Goal: Check status: Check status

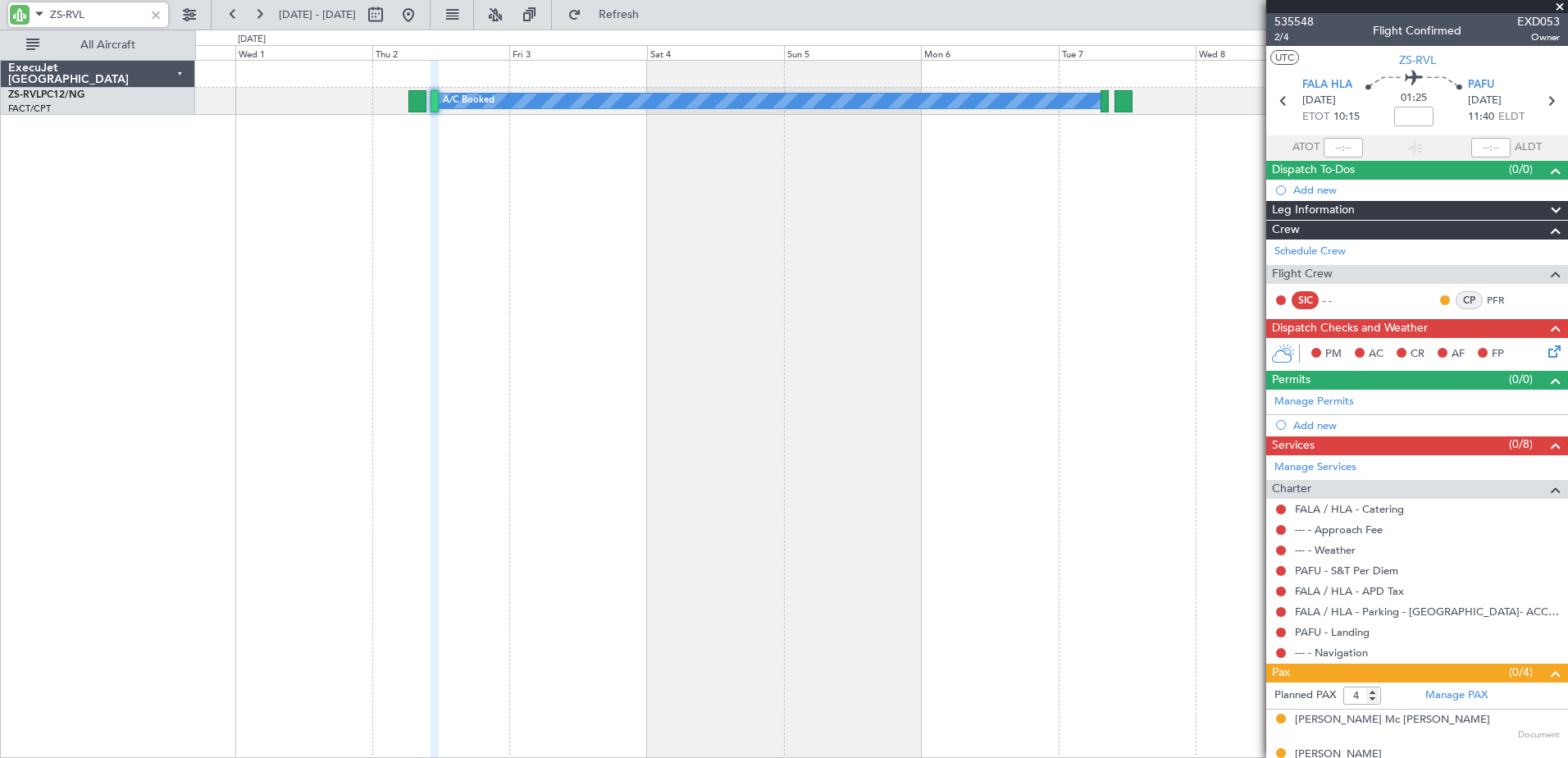
drag, startPoint x: 106, startPoint y: 14, endPoint x: 67, endPoint y: 16, distance: 39.1
click at [67, 16] on input "ZS-RVL" at bounding box center [97, 15] width 94 height 24
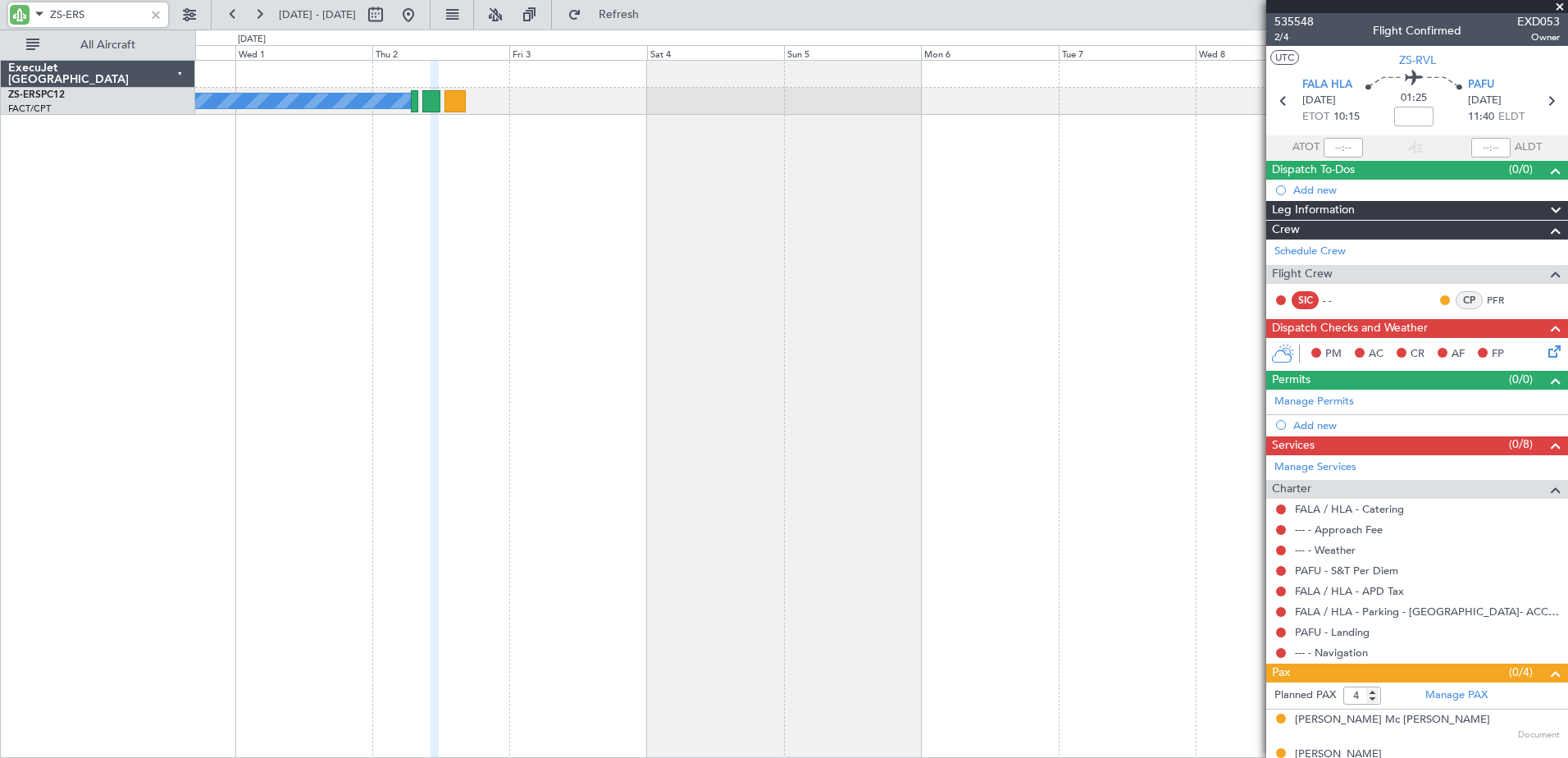
click at [635, 348] on div "A/C Booked A/C Booked A/C Booked A/C Booked A/C Booked A/C Booked A/C Booked A/…" at bounding box center [881, 408] width 1373 height 698
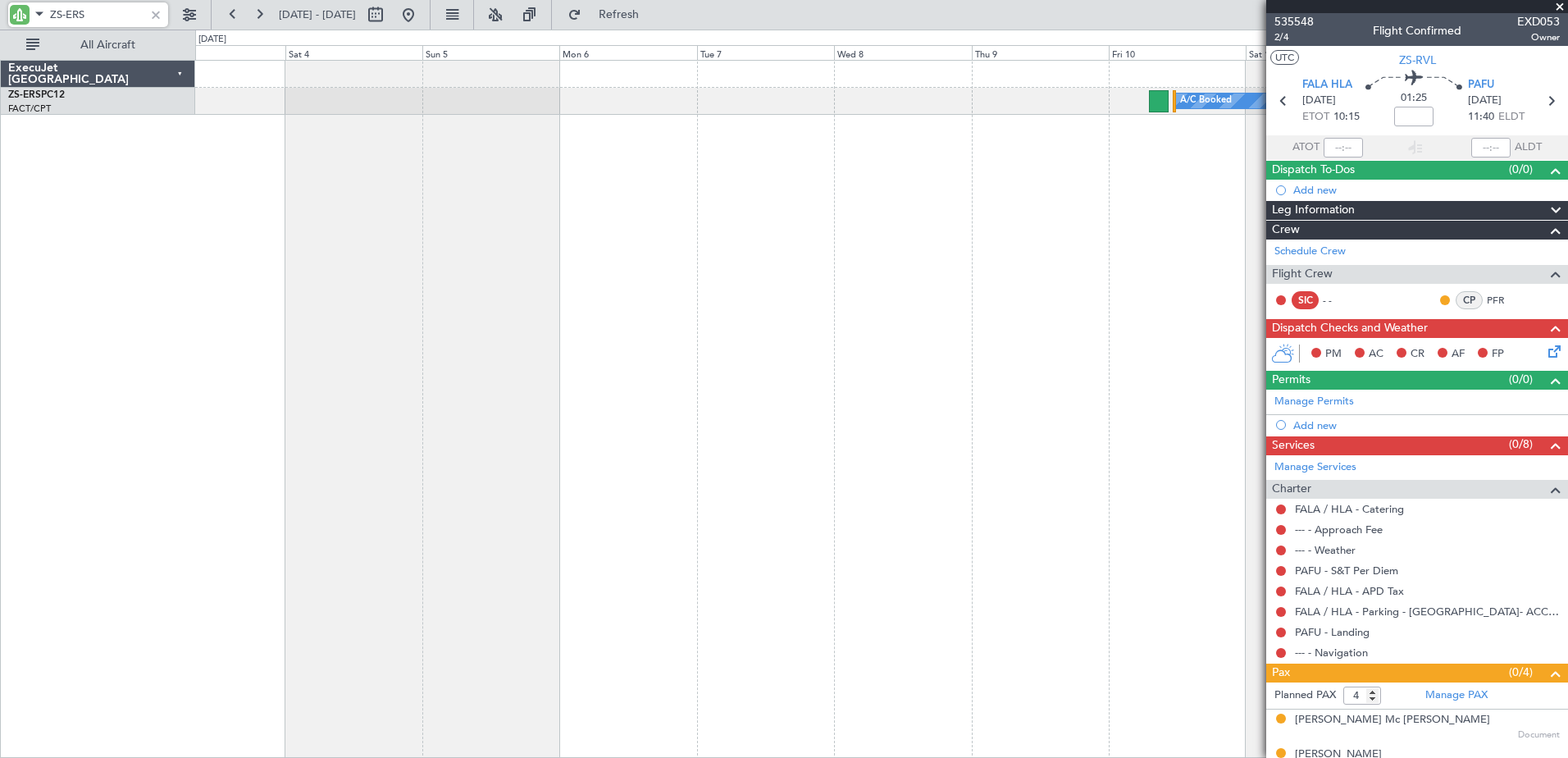
click at [182, 399] on div "A/C Booked A/C Booked A/C Booked A/C Booked A/C Booked A/C Booked A/C Booked Ex…" at bounding box center [784, 394] width 1568 height 729
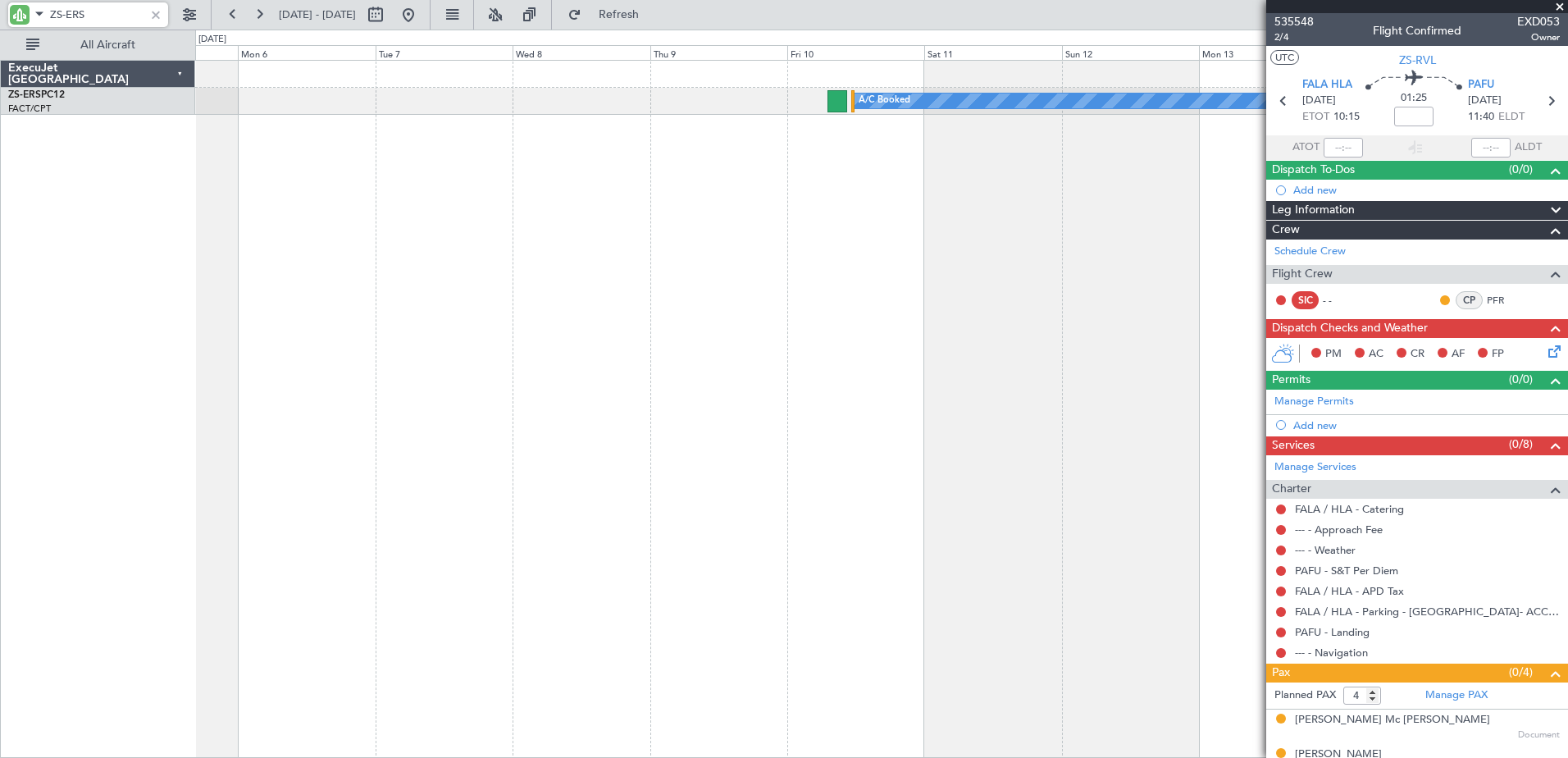
click at [125, 415] on div "A/C Booked A/C Booked ExecuJet [GEOGRAPHIC_DATA] ZS-ERS PC12 FACT/CPT [GEOGRAPH…" at bounding box center [784, 394] width 1568 height 729
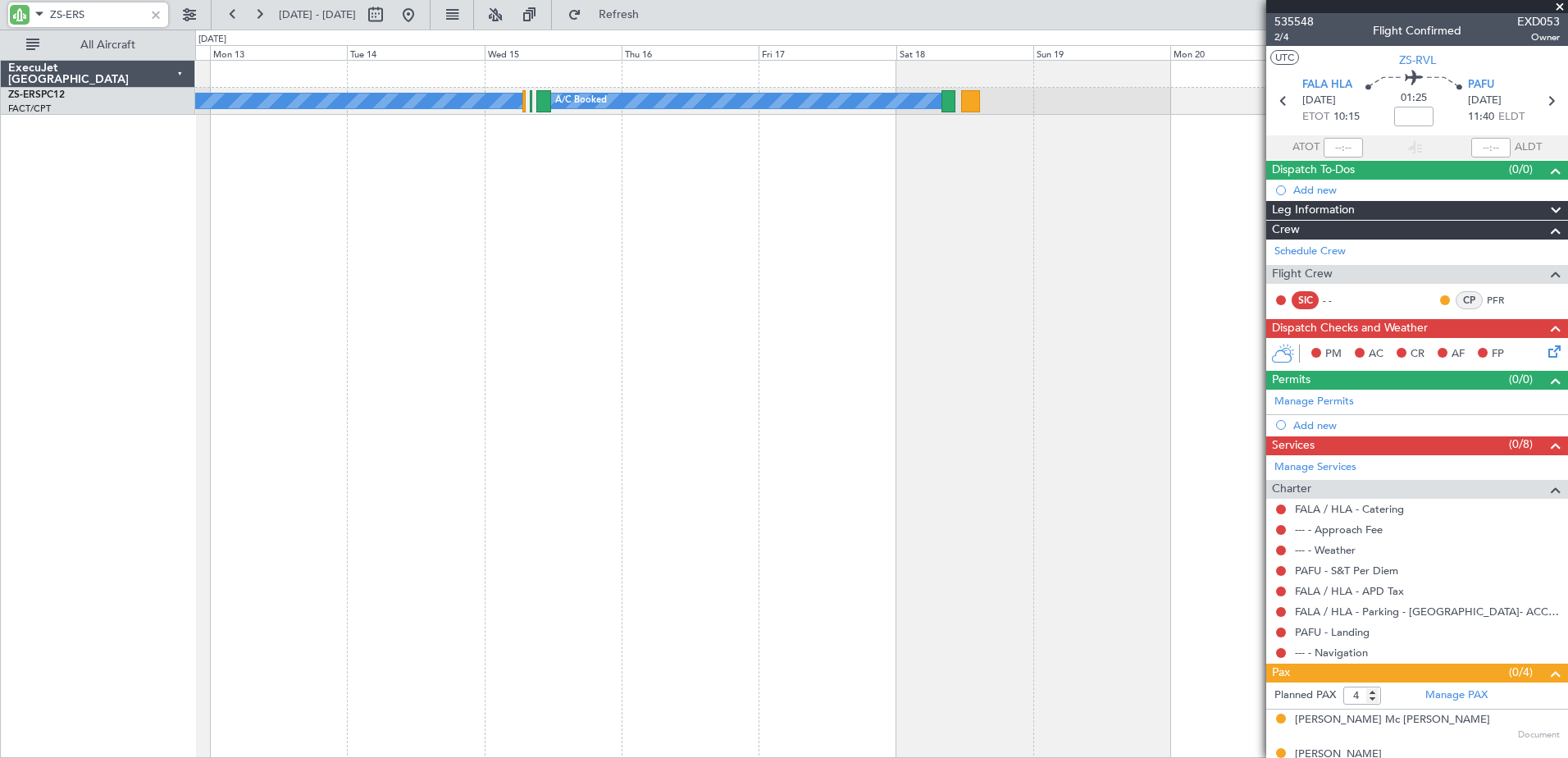
click at [276, 410] on div "A/C Booked A/C Booked" at bounding box center [881, 408] width 1373 height 698
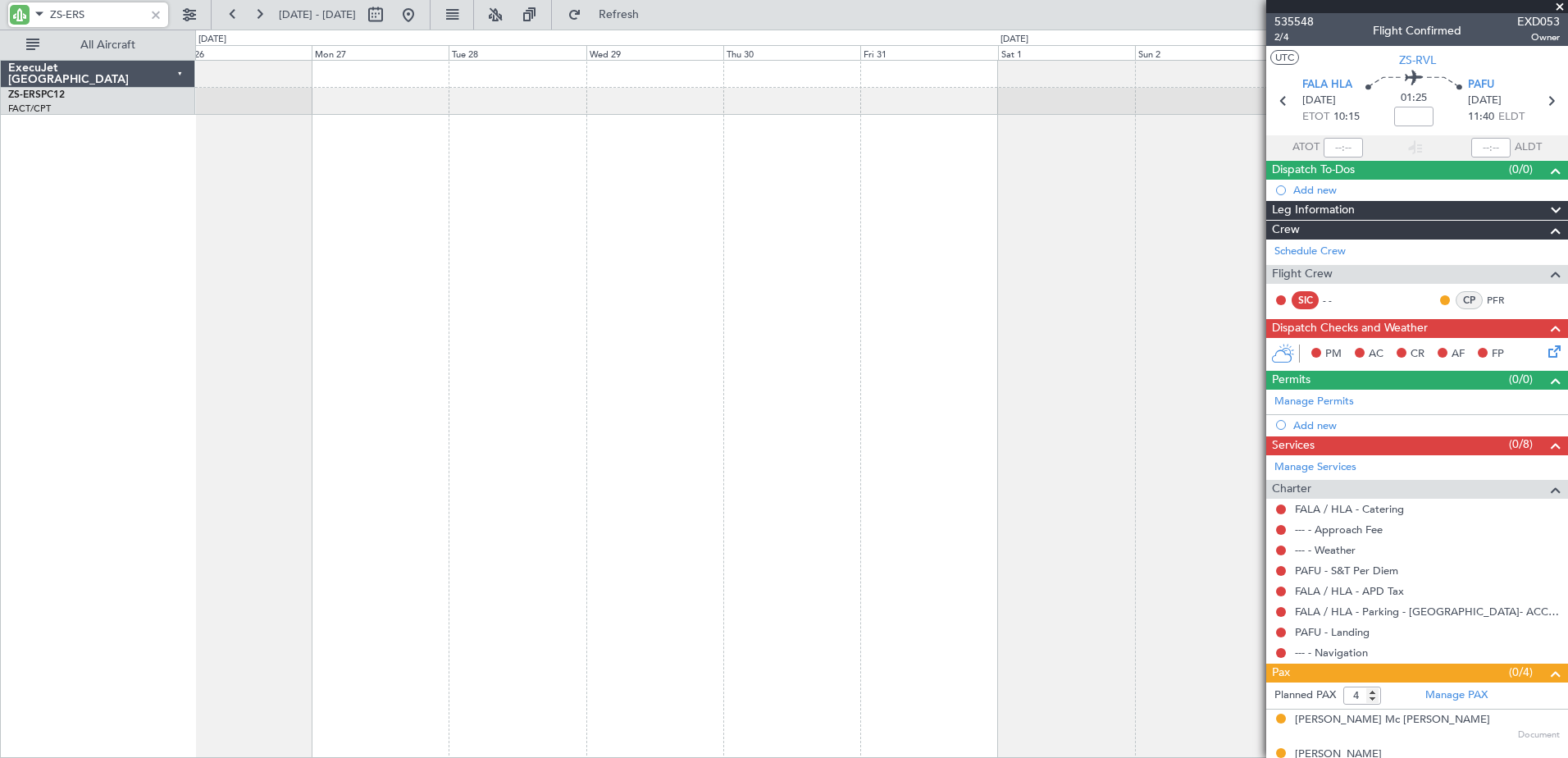
click at [193, 434] on div "ExecuJet [GEOGRAPHIC_DATA] ZS-ERS PC12 FACT/CPT [GEOGRAPHIC_DATA] Intl. 0 0 Sun…" at bounding box center [784, 394] width 1568 height 729
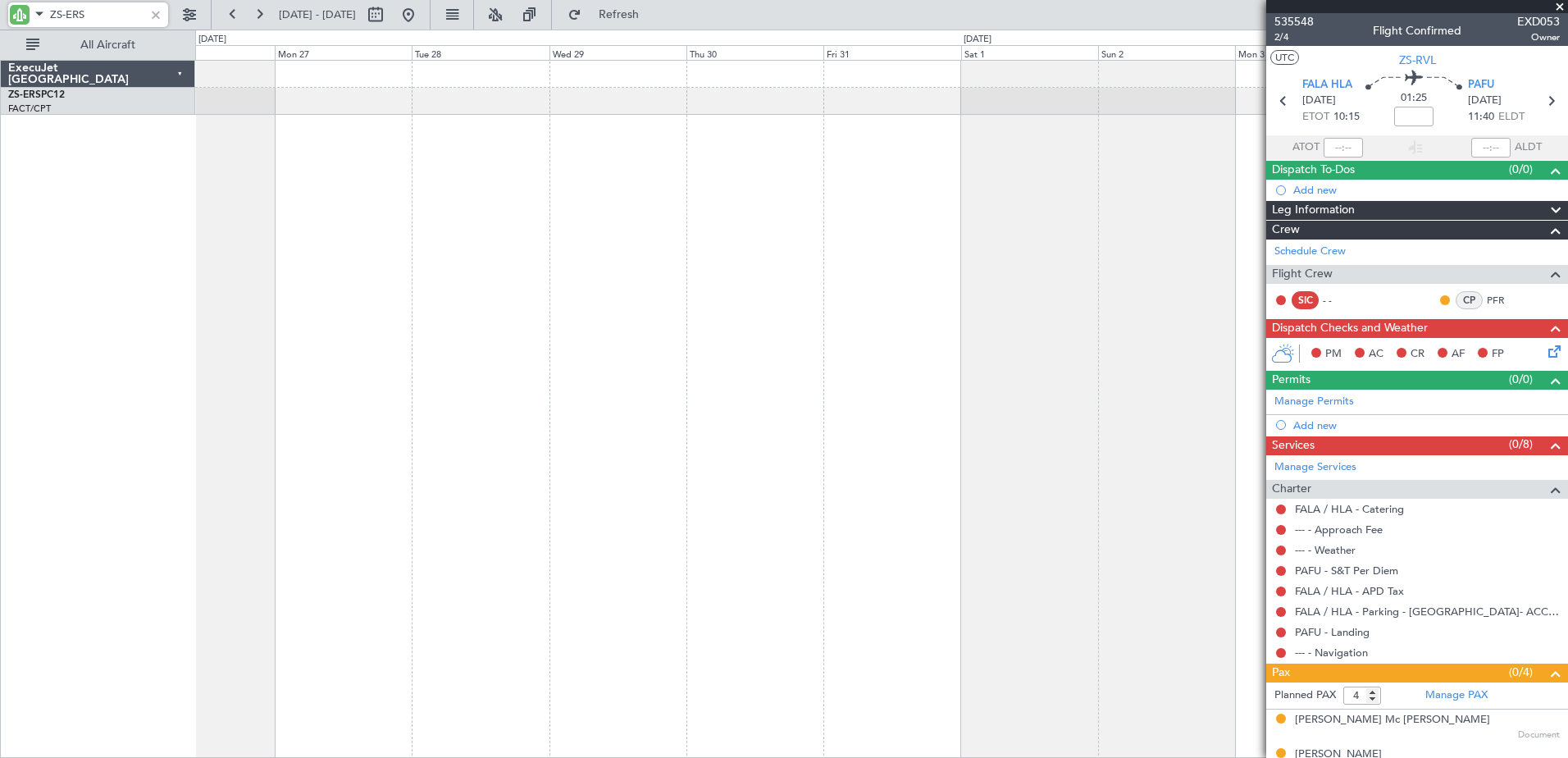
type input "ZS-ERS"
click at [405, 434] on fb-app "ZS-ERS [DATE] - [DATE] Refresh Quick Links All Aircraft ExecuJet [GEOGRAPHIC_DA…" at bounding box center [784, 385] width 1568 height 746
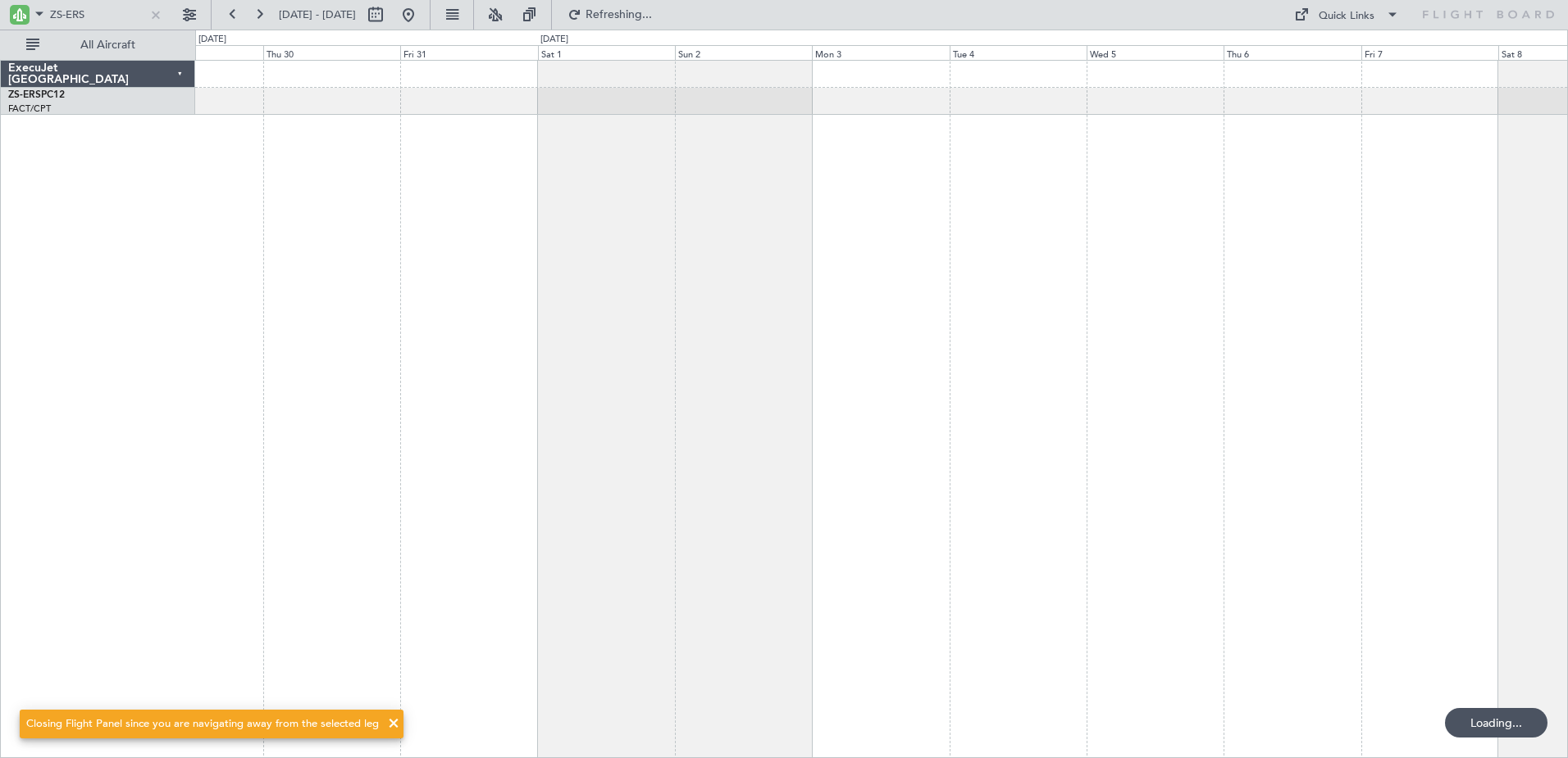
click at [479, 434] on div at bounding box center [881, 408] width 1373 height 698
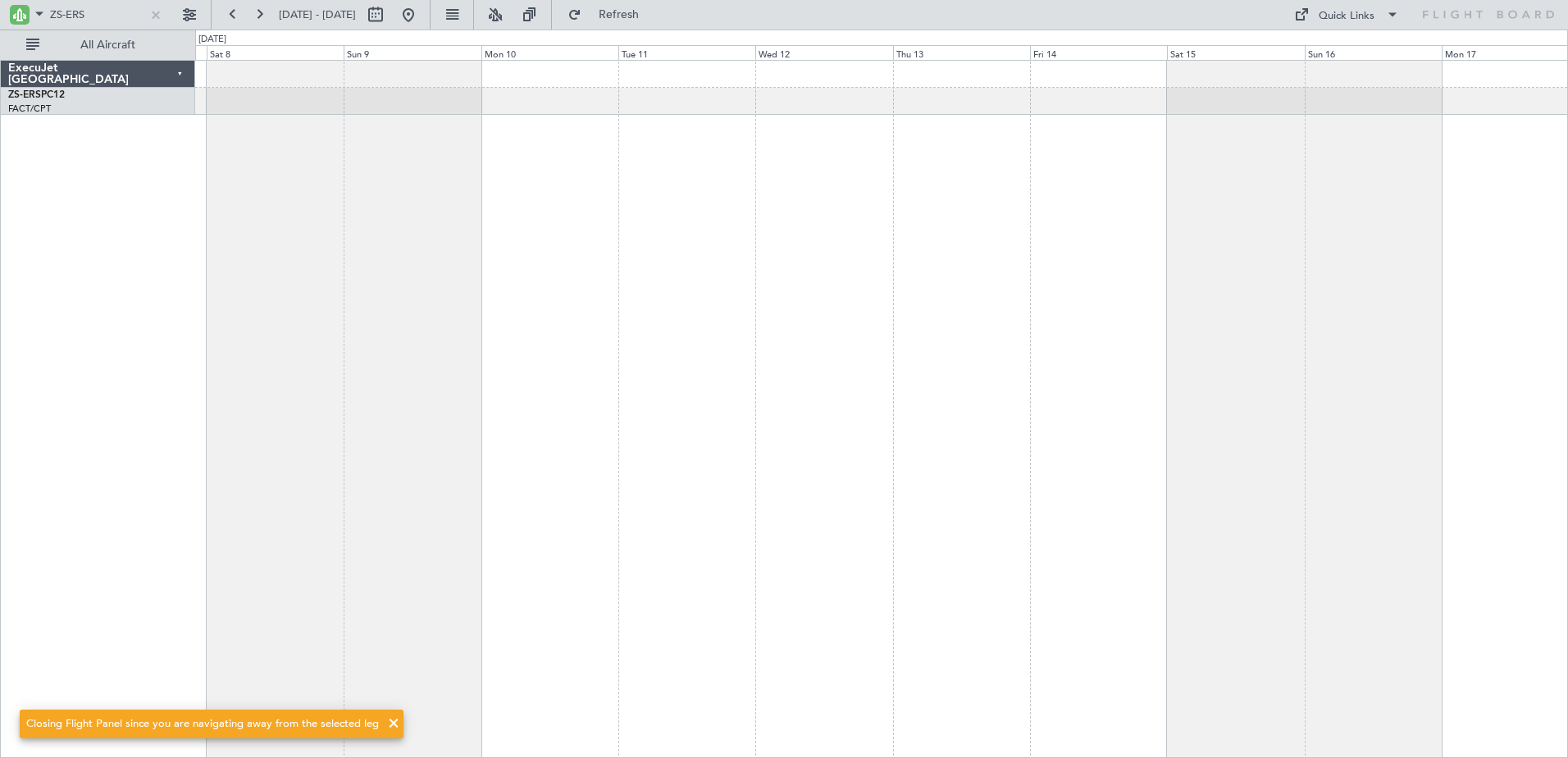
click at [430, 453] on div at bounding box center [881, 408] width 1373 height 698
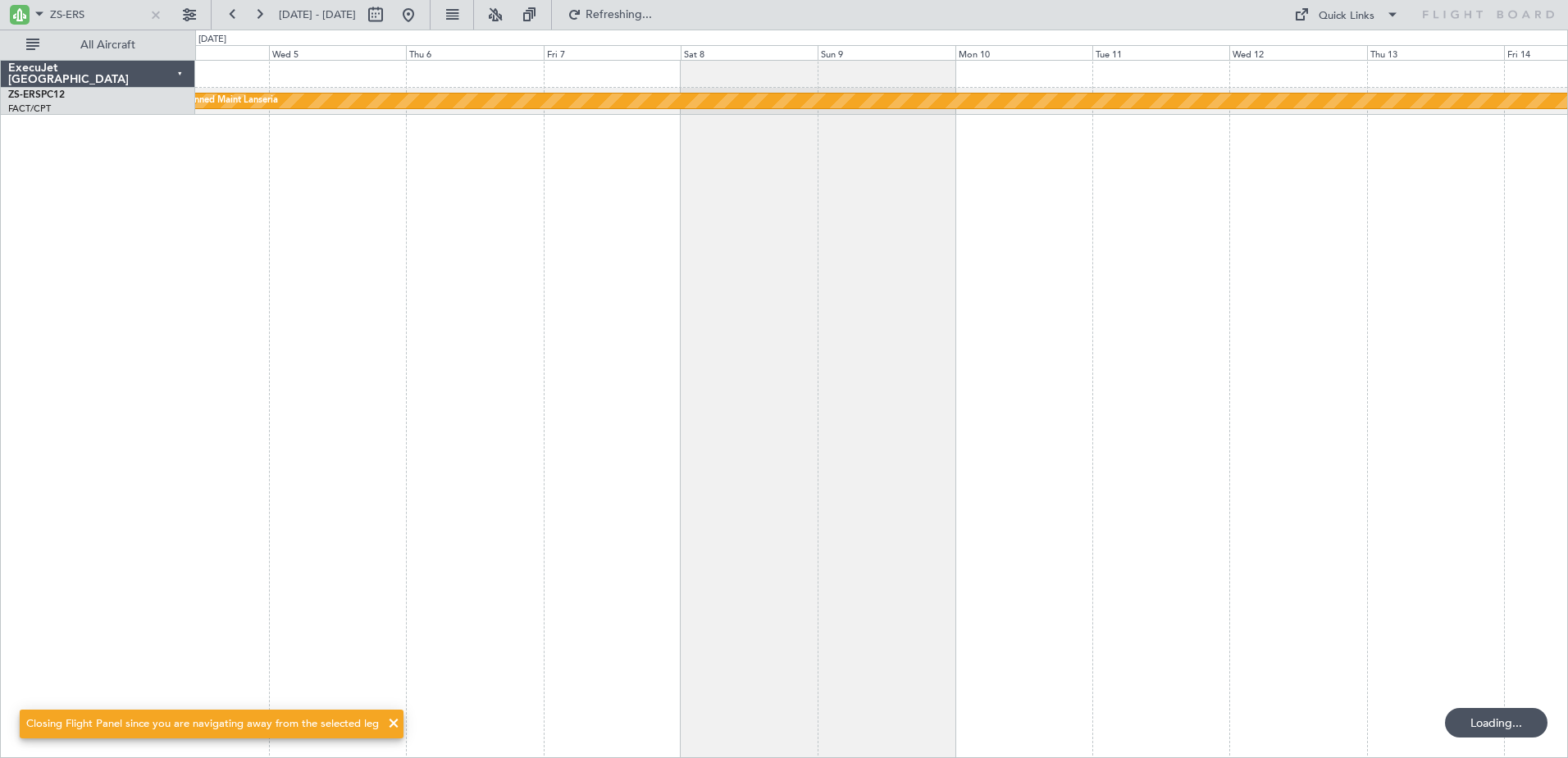
click at [1175, 484] on div "Planned Maint Lanseria A/C Booked" at bounding box center [881, 408] width 1373 height 698
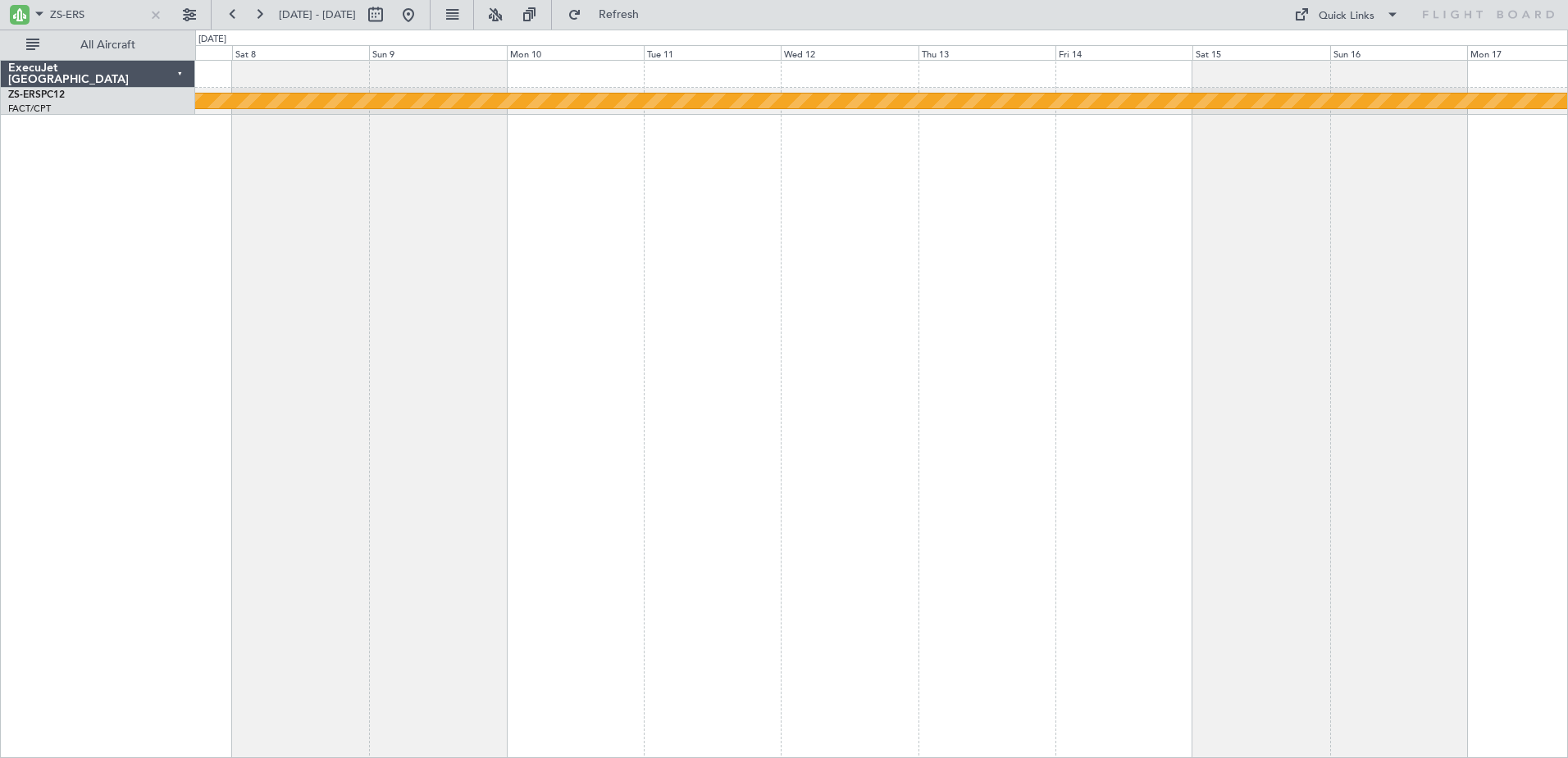
click at [419, 462] on div "Planned Maint Lanseria" at bounding box center [881, 408] width 1373 height 698
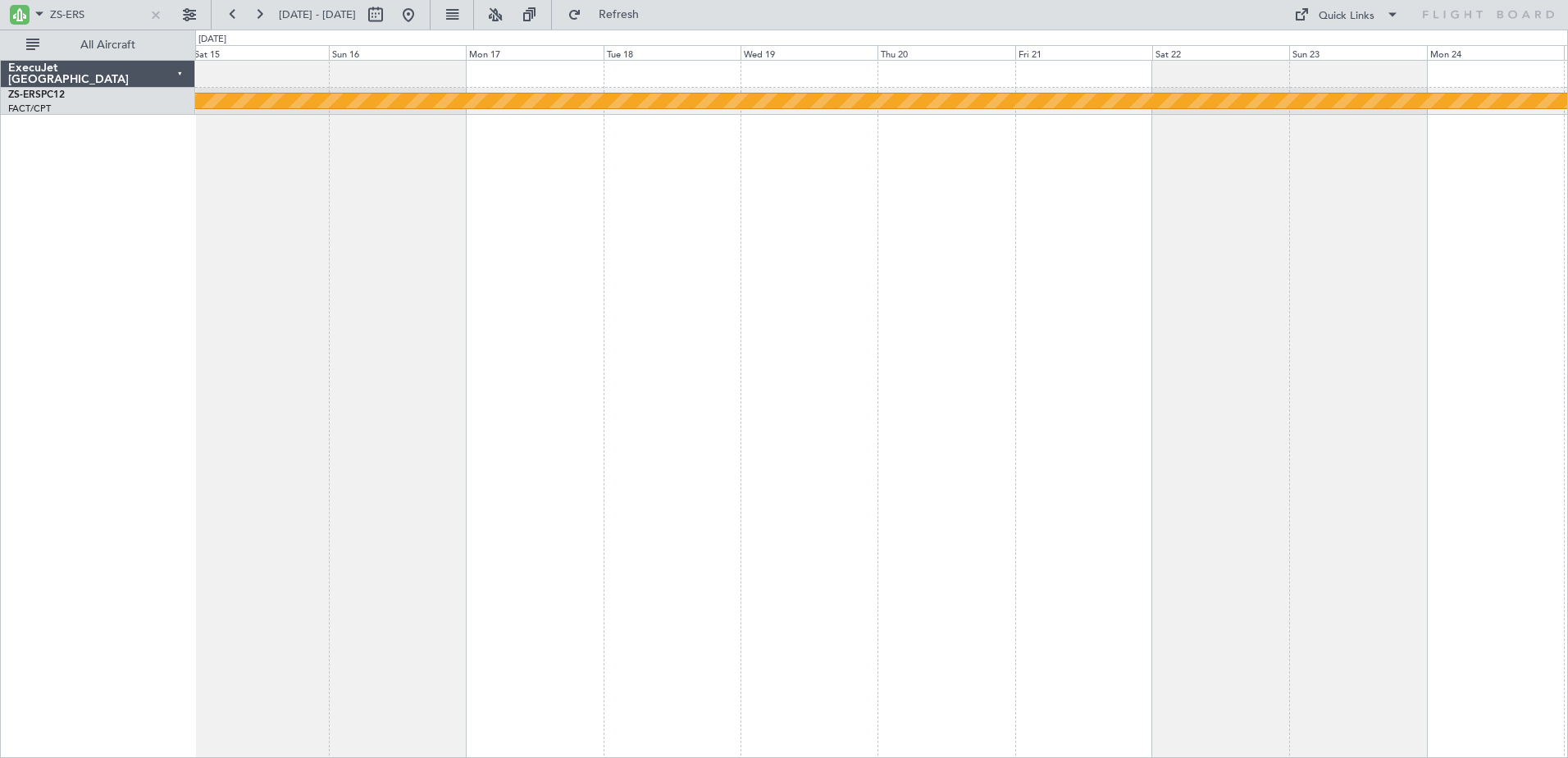
click at [595, 434] on div "Planned Maint Lanseria" at bounding box center [881, 408] width 1373 height 698
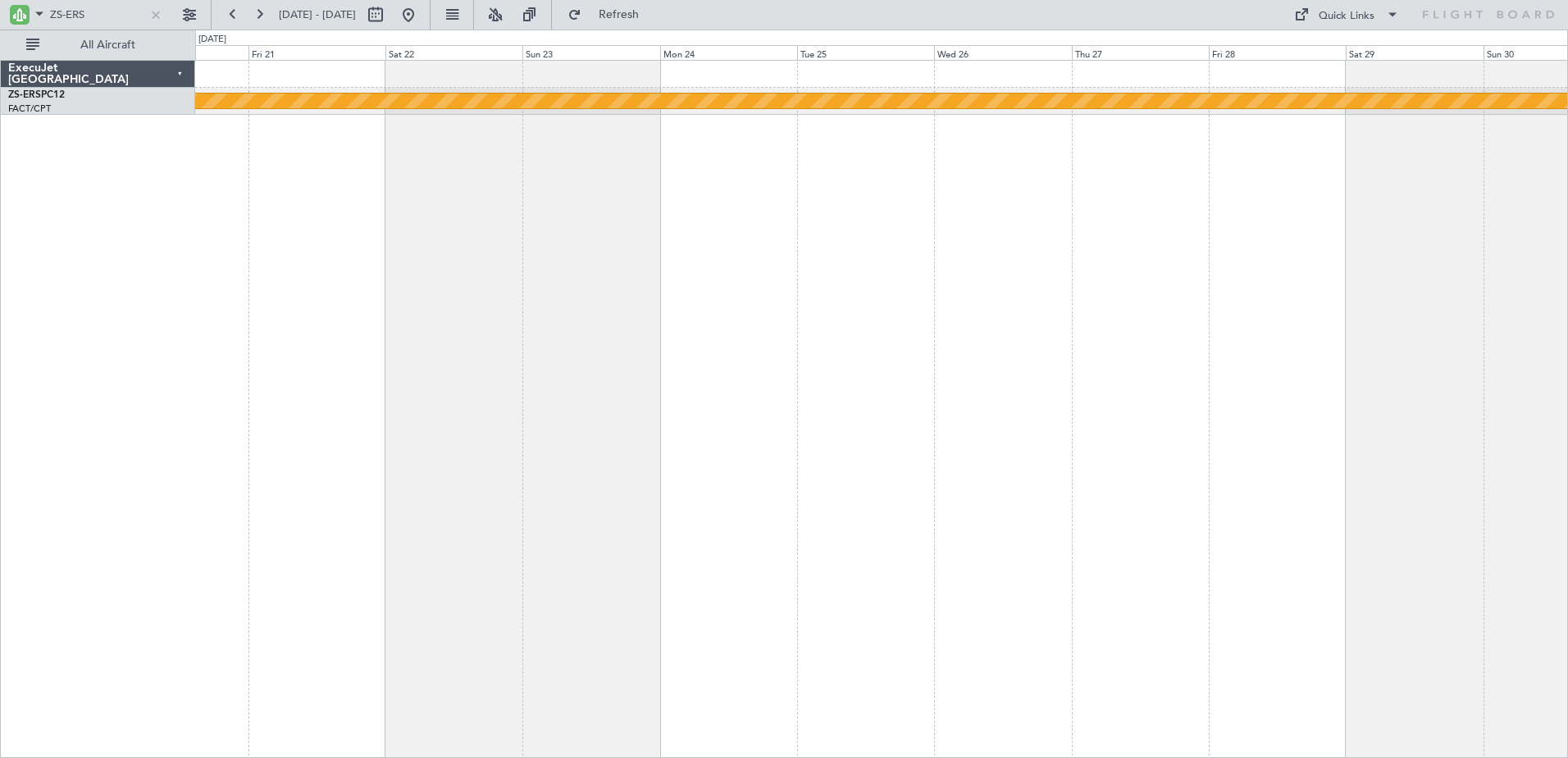
click at [684, 443] on div "Planned Maint Lanseria" at bounding box center [881, 408] width 1373 height 698
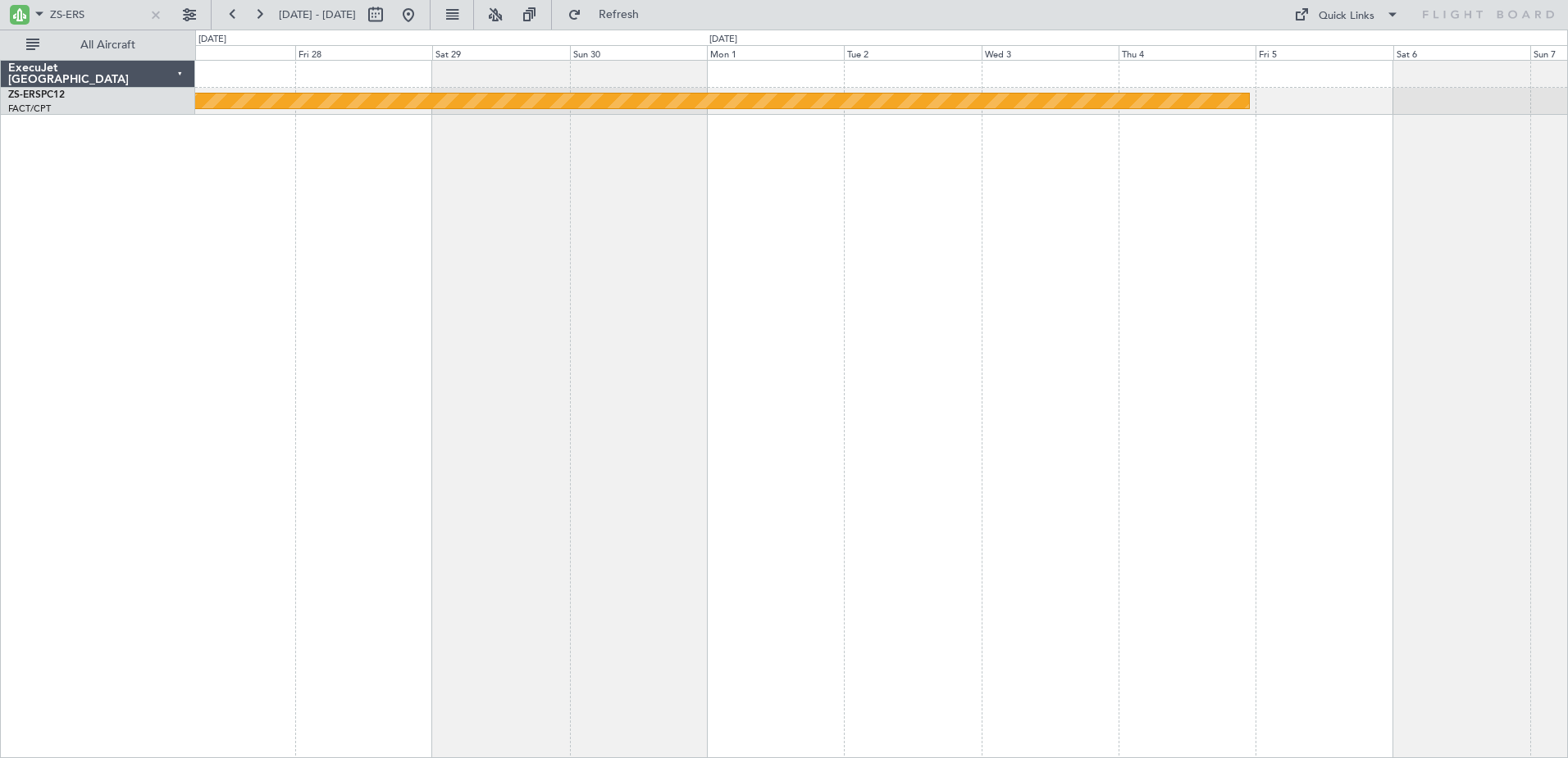
click at [397, 452] on div "Planned Maint Lanseria" at bounding box center [881, 408] width 1373 height 698
